Goal: Task Accomplishment & Management: Manage account settings

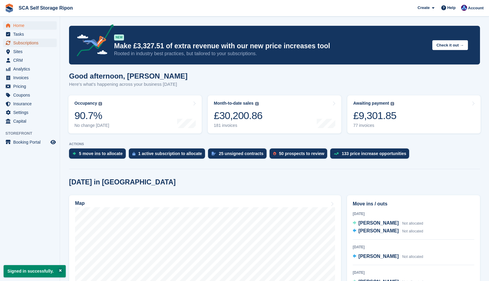
click at [38, 45] on span "Subscriptions" at bounding box center [31, 43] width 36 height 8
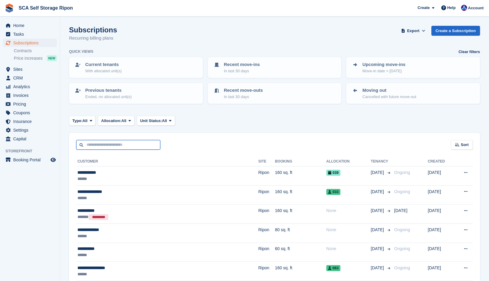
click at [130, 147] on input "text" at bounding box center [118, 145] width 84 height 10
type input "******"
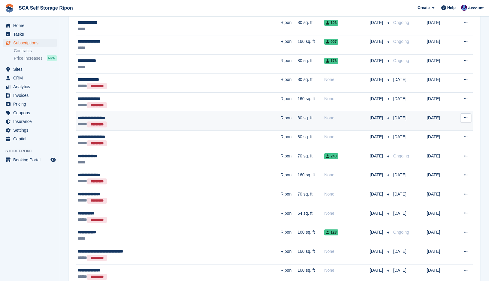
scroll to position [164, 0]
